Goal: Information Seeking & Learning: Learn about a topic

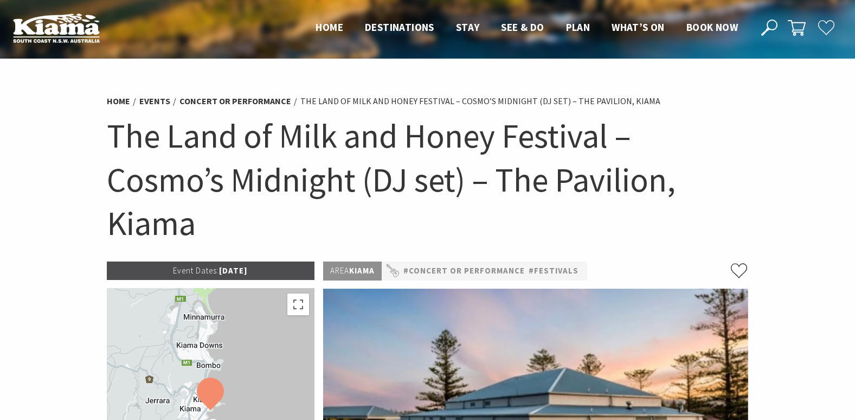
scroll to position [25, 0]
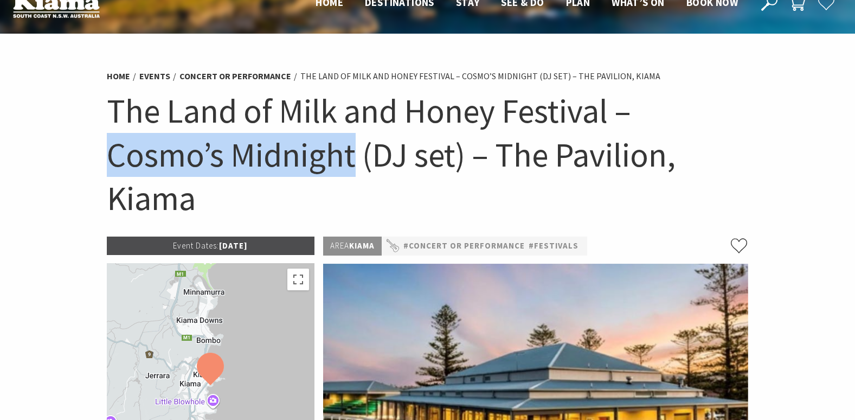
drag, startPoint x: 109, startPoint y: 158, endPoint x: 356, endPoint y: 158, distance: 247.2
click at [356, 158] on h1 "The Land of Milk and Honey Festival – Cosmo’s Midnight (DJ set) – The Pavilion,…" at bounding box center [428, 154] width 642 height 131
copy h1 "Cosmo’s Midnight"
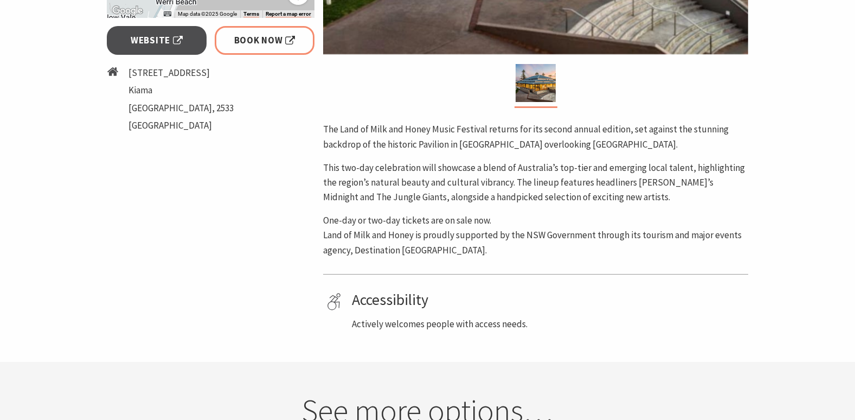
scroll to position [511, 0]
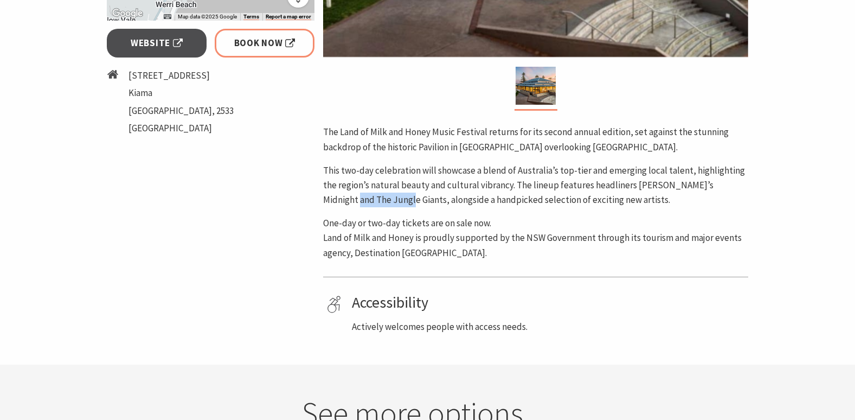
drag, startPoint x: 325, startPoint y: 202, endPoint x: 375, endPoint y: 203, distance: 49.3
click at [375, 203] on p "This two-day celebration will showcase a blend of Australia’s top-tier and emer…" at bounding box center [535, 185] width 425 height 44
copy p "Jungle Giants"
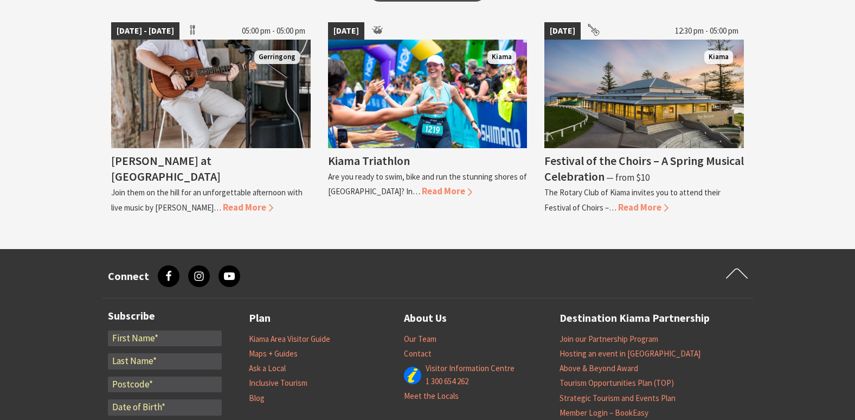
scroll to position [971, 0]
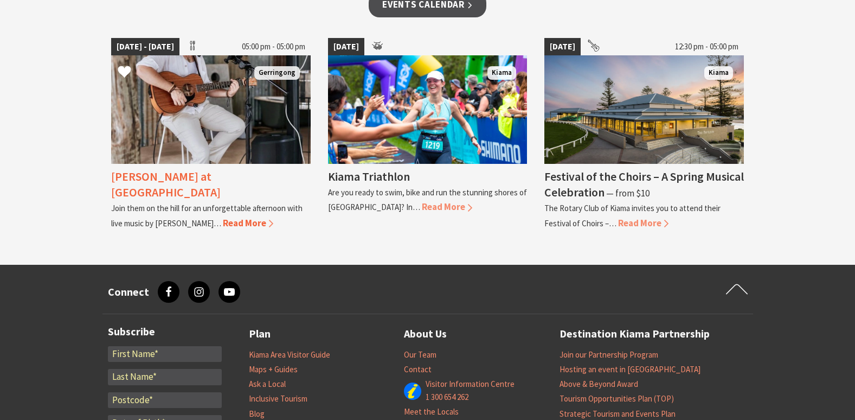
click at [214, 216] on link "05 Sep 25 - 27 Dec 25 05:00 pm - 05:00 pm Gerringong Tayvin Martins at Crooked …" at bounding box center [210, 134] width 199 height 192
click at [223, 217] on span "Read More" at bounding box center [248, 223] width 50 height 12
click at [249, 92] on img at bounding box center [210, 109] width 199 height 108
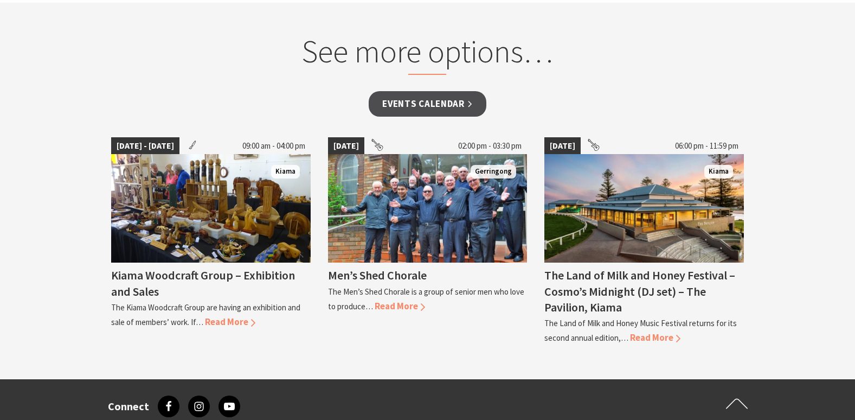
scroll to position [783, 0]
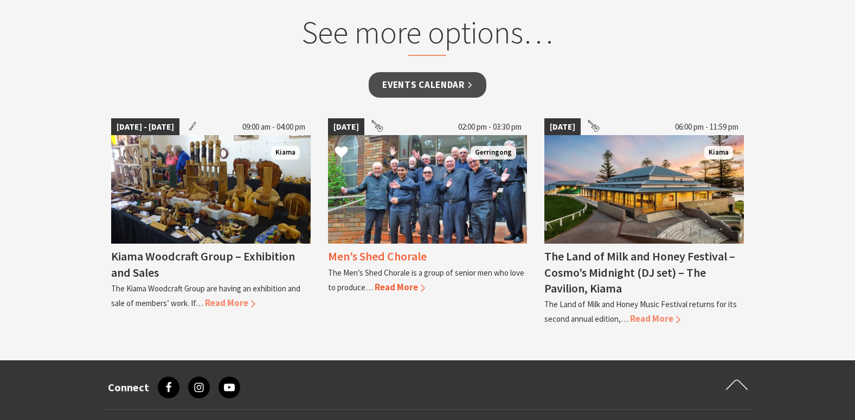
click at [427, 183] on img at bounding box center [427, 189] width 199 height 108
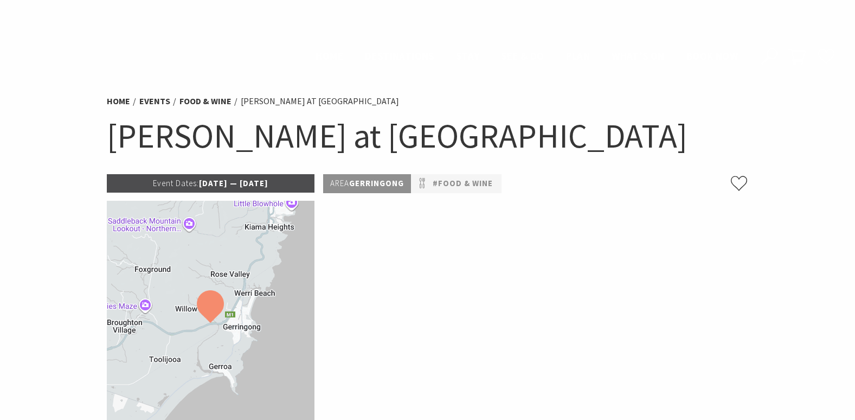
scroll to position [783, 0]
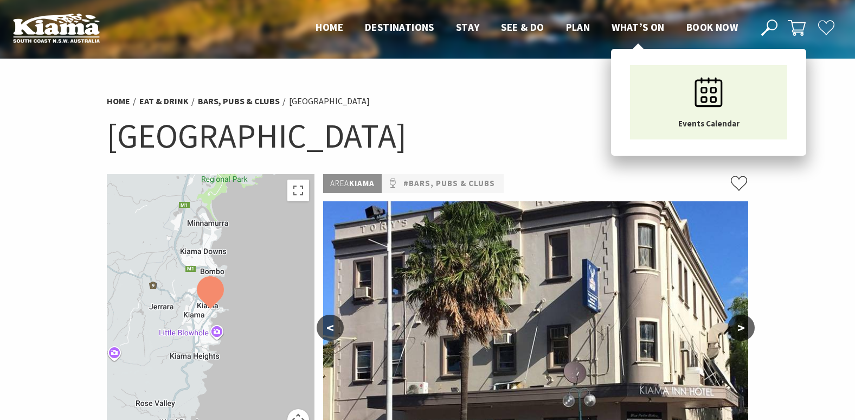
click at [626, 33] on span "What’s On" at bounding box center [637, 27] width 53 height 13
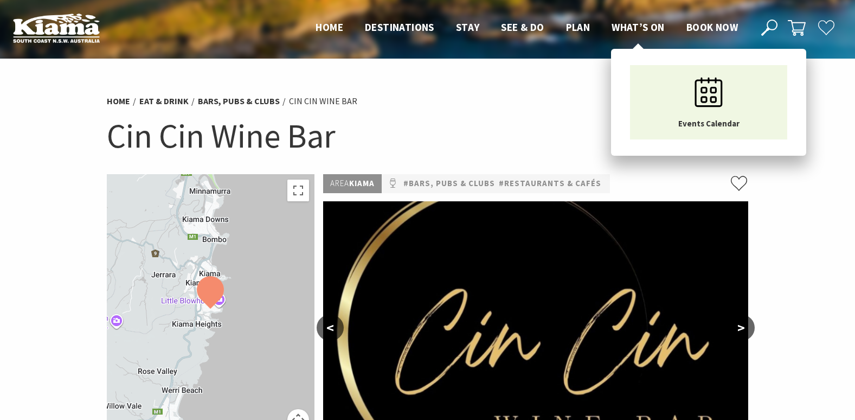
click at [635, 25] on span "What’s On" at bounding box center [637, 27] width 53 height 13
